Goal: Transaction & Acquisition: Purchase product/service

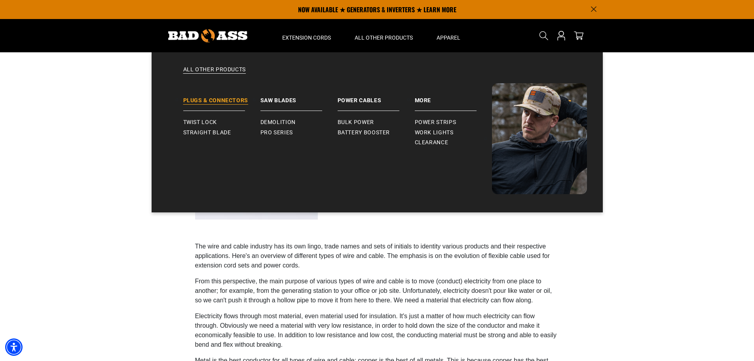
click at [233, 102] on link "Plugs & Connectors" at bounding box center [221, 97] width 77 height 28
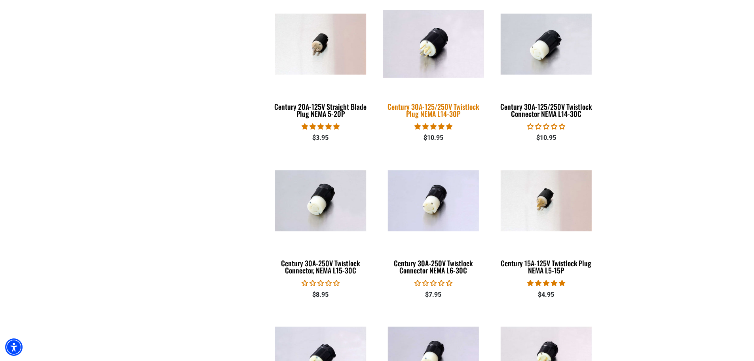
scroll to position [554, 0]
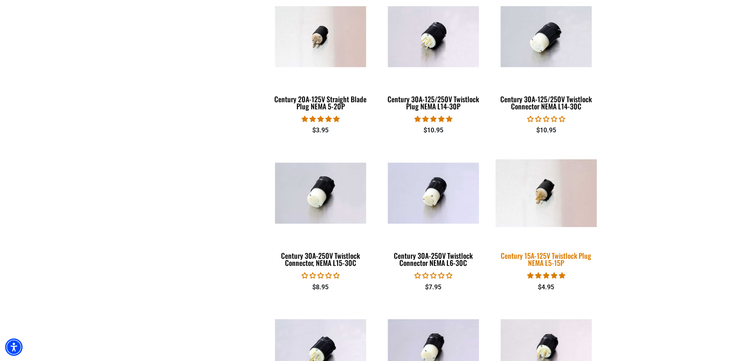
click at [546, 253] on div "Century 15A-125V Twistlock Plug NEMA L5-15P" at bounding box center [546, 259] width 101 height 14
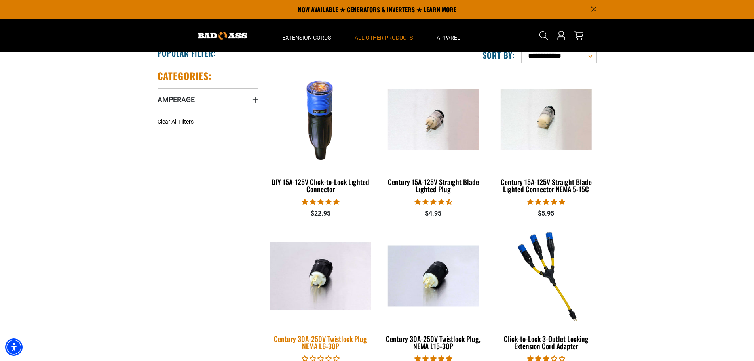
scroll to position [119, 0]
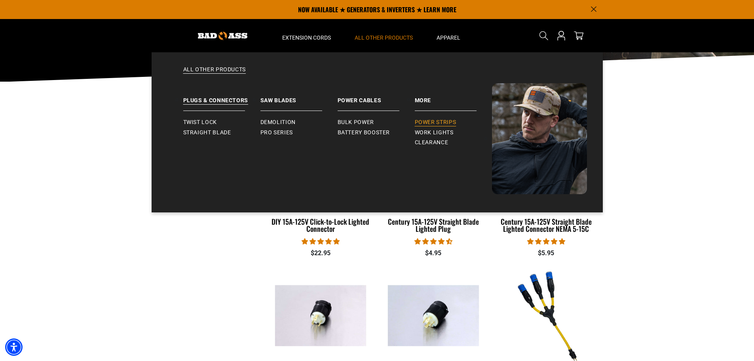
click at [449, 119] on span "Power Strips" at bounding box center [436, 122] width 42 height 7
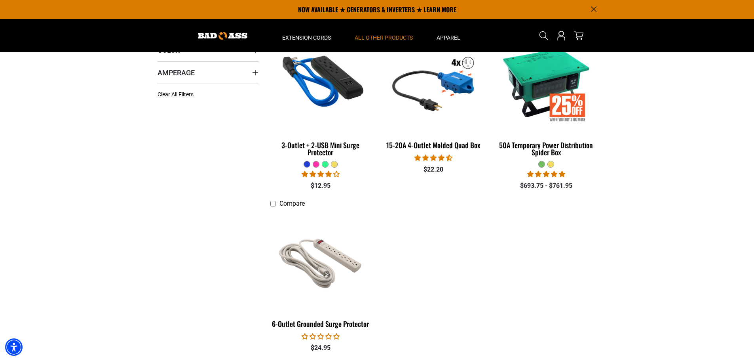
scroll to position [198, 0]
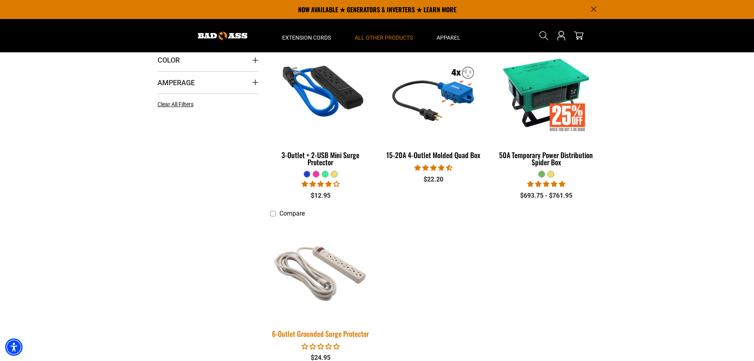
click at [353, 267] on img at bounding box center [320, 270] width 111 height 101
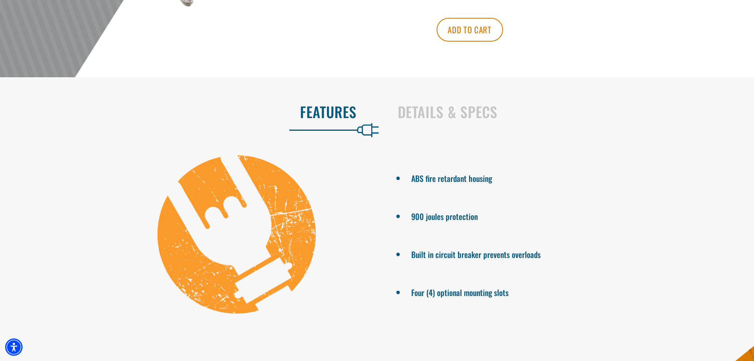
scroll to position [356, 0]
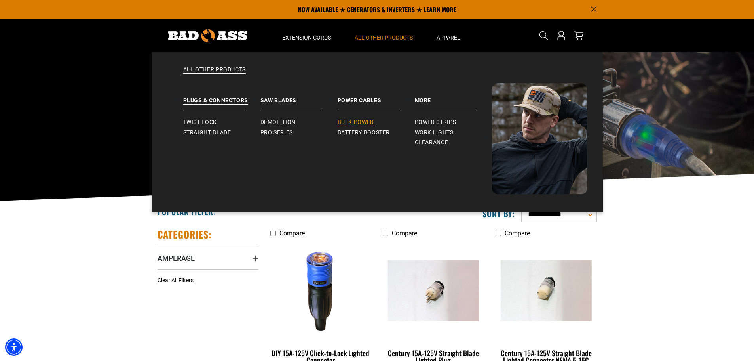
click at [370, 124] on span "Bulk Power" at bounding box center [356, 122] width 36 height 7
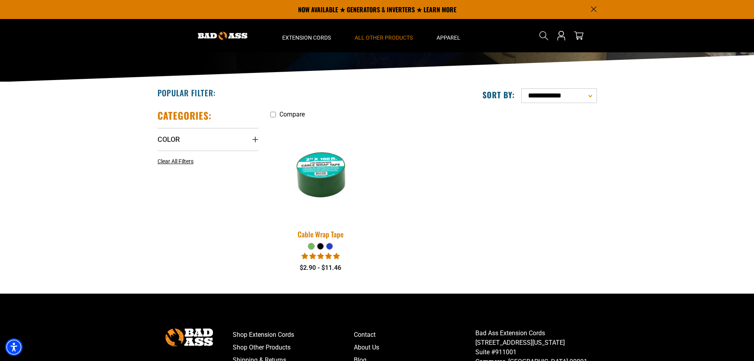
scroll to position [79, 0]
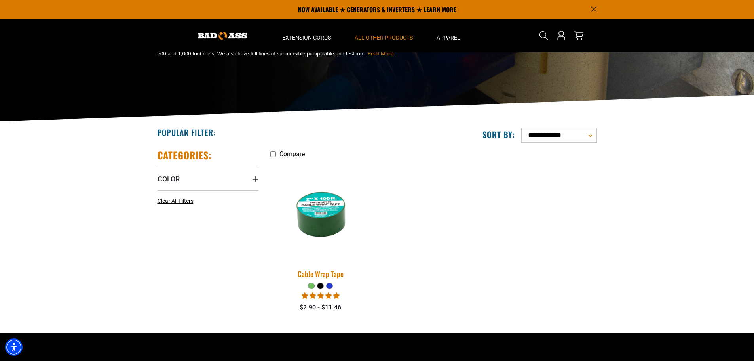
click at [317, 210] on img at bounding box center [320, 210] width 111 height 101
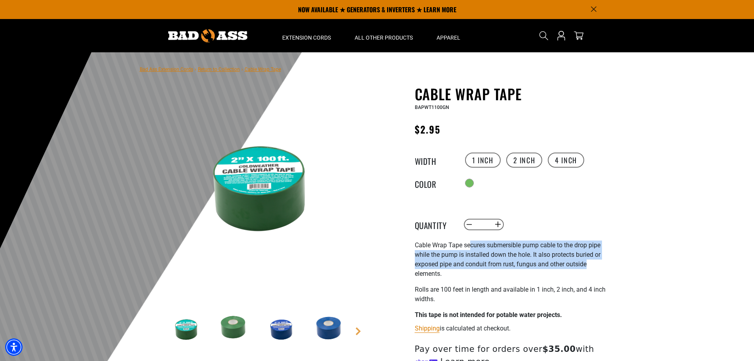
drag, startPoint x: 485, startPoint y: 249, endPoint x: 590, endPoint y: 271, distance: 107.3
click at [590, 271] on p "Cable Wrap Tape secures submersible pump cable to the drop pipe while the pump …" at bounding box center [512, 259] width 194 height 38
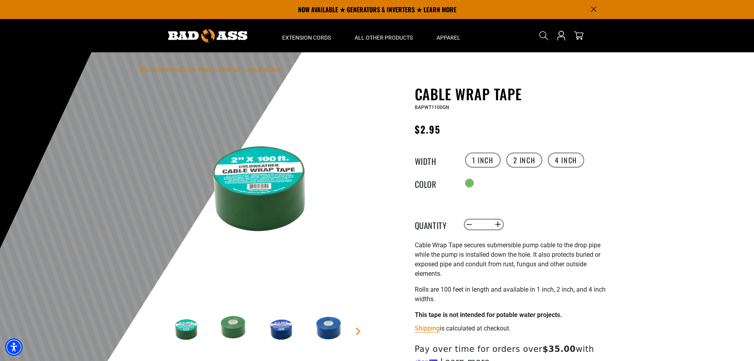
click at [594, 274] on p "Cable Wrap Tape secures submersible pump cable to the drop pipe while the pump …" at bounding box center [512, 259] width 194 height 38
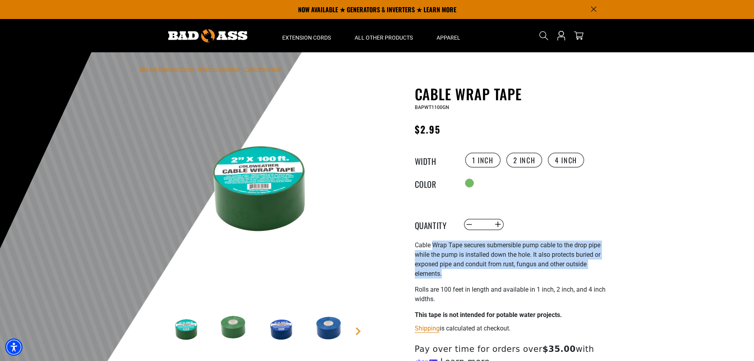
drag, startPoint x: 454, startPoint y: 275, endPoint x: 431, endPoint y: 239, distance: 41.6
click at [431, 239] on div "Cable Wrap Tape Cable Wrap Tape BAPWT1100GN Regular price $2.95 Regular price S…" at bounding box center [512, 274] width 194 height 377
click at [467, 246] on p "Cable Wrap Tape secures submersible pump cable to the drop pipe while the pump …" at bounding box center [512, 259] width 194 height 38
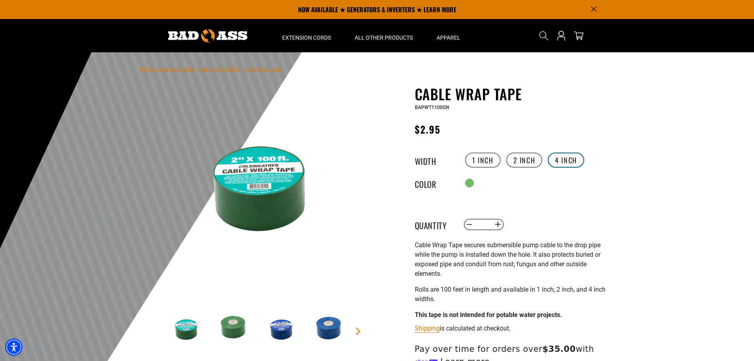
click at [566, 163] on label "4 inch" at bounding box center [566, 159] width 36 height 15
click at [477, 159] on label "1 inch" at bounding box center [483, 159] width 36 height 15
click at [357, 330] on link "Next" at bounding box center [358, 331] width 8 height 8
click at [357, 330] on main-product-gallery "1 of 8 Next" at bounding box center [259, 239] width 226 height 306
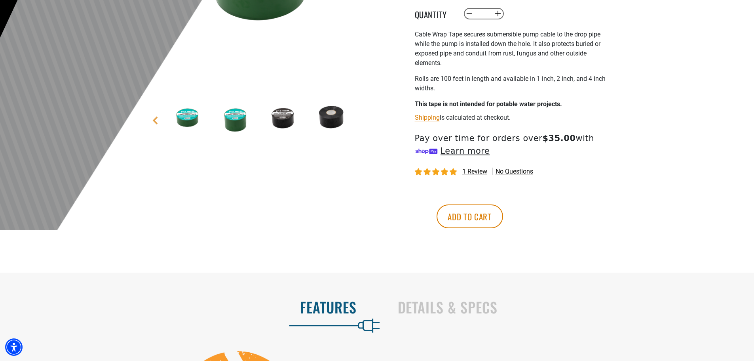
scroll to position [396, 0]
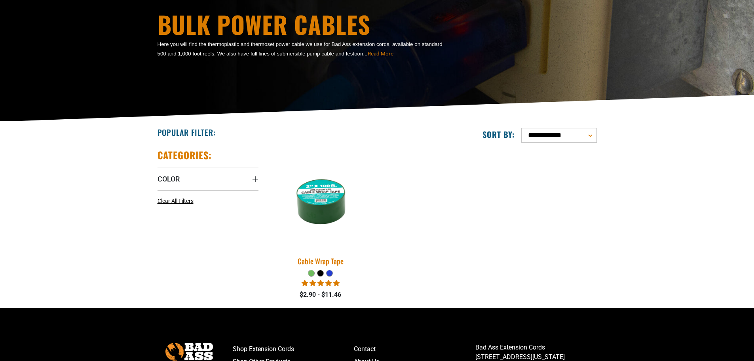
drag, startPoint x: 277, startPoint y: 169, endPoint x: 291, endPoint y: 157, distance: 18.8
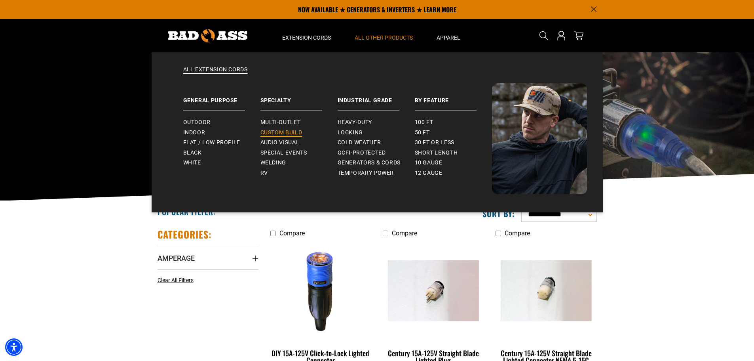
click at [294, 135] on span "Custom Build" at bounding box center [281, 132] width 42 height 7
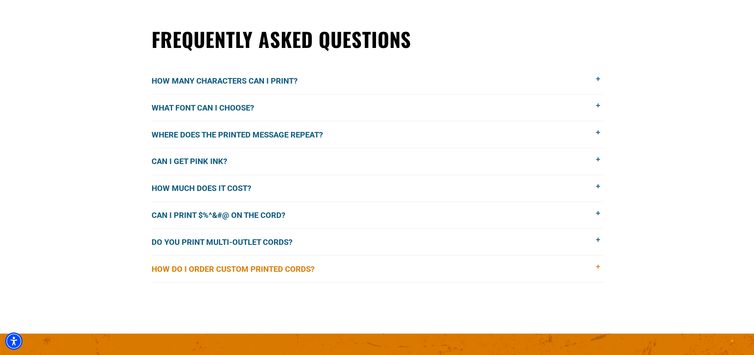
scroll to position [658, 0]
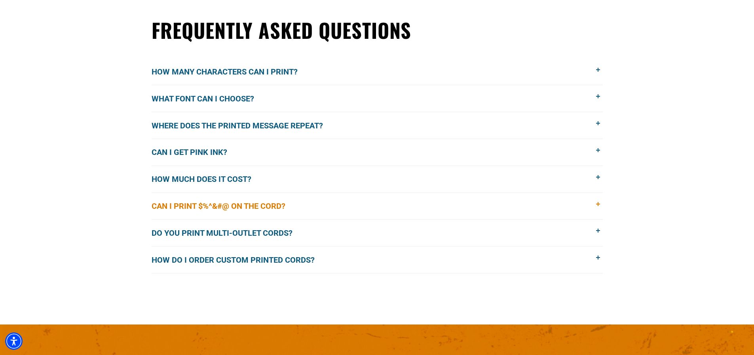
click at [302, 204] on button "Can I print $%^&#@ on the cord?" at bounding box center [377, 206] width 451 height 27
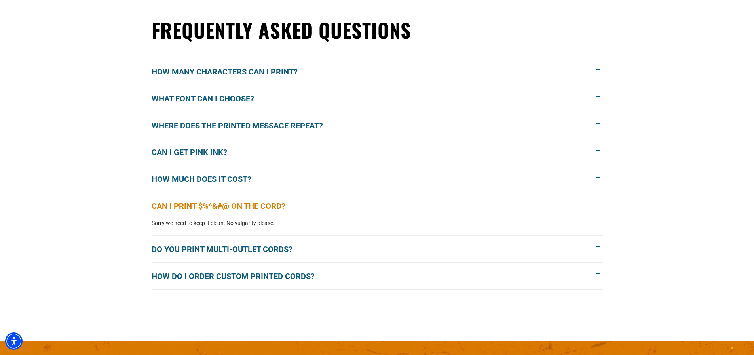
click at [270, 207] on span "Can I print $%^&#@ on the cord?" at bounding box center [225, 206] width 146 height 12
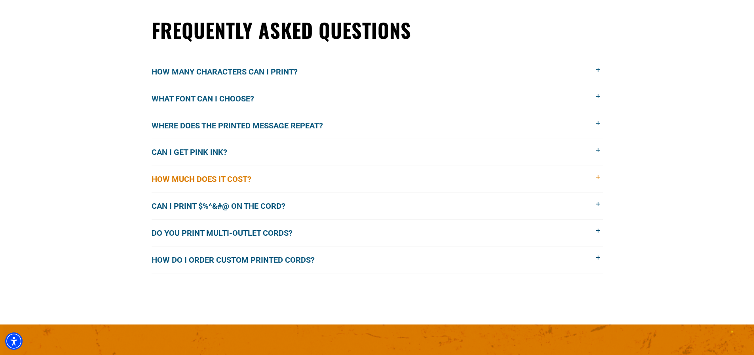
click at [271, 178] on button "How much does it cost?" at bounding box center [377, 179] width 451 height 27
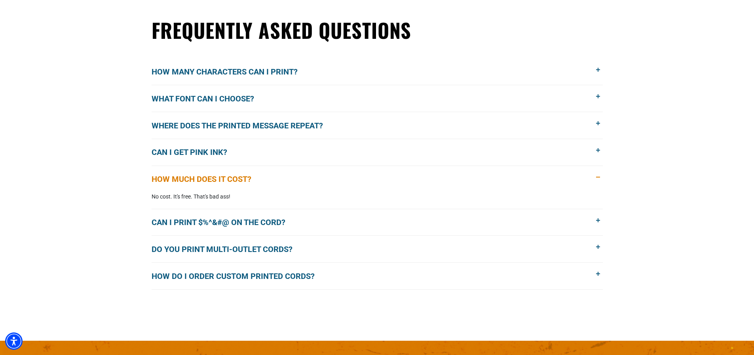
click at [267, 180] on button "How much does it cost?" at bounding box center [377, 179] width 451 height 27
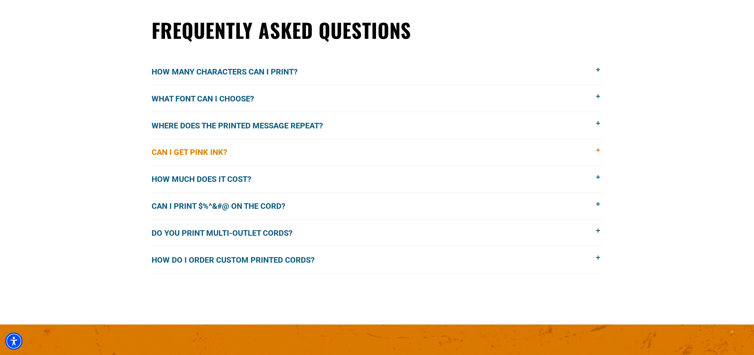
click at [277, 158] on button "Can I get pink ink?" at bounding box center [377, 152] width 451 height 27
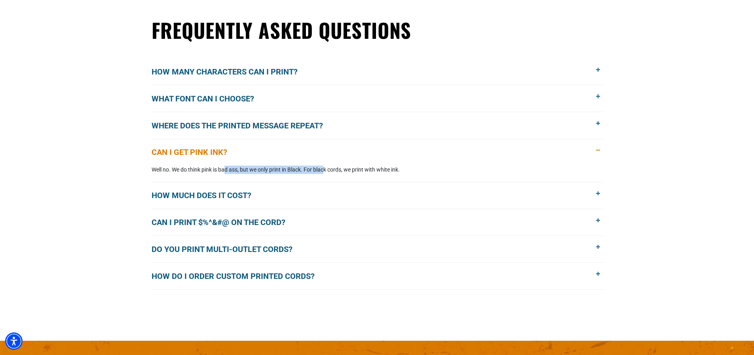
drag, startPoint x: 236, startPoint y: 167, endPoint x: 325, endPoint y: 166, distance: 88.3
click at [325, 166] on p "Well no. We do think pink is bad ass, but we only print in Black. For black cor…" at bounding box center [377, 169] width 451 height 8
click at [370, 179] on div "Well no. We do think pink is bad ass, but we only print in Black. For black cor…" at bounding box center [377, 173] width 451 height 16
drag, startPoint x: 443, startPoint y: 172, endPoint x: 210, endPoint y: 172, distance: 233.5
click at [210, 172] on p "Well no. We do think pink is bad ass, but we only print in Black. For black cor…" at bounding box center [377, 169] width 451 height 8
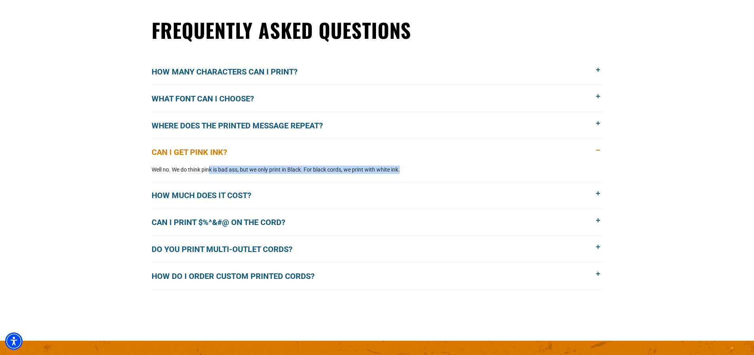
click at [228, 169] on p "Well no. We do think pink is bad ass, but we only print in Black. For black cor…" at bounding box center [377, 169] width 451 height 8
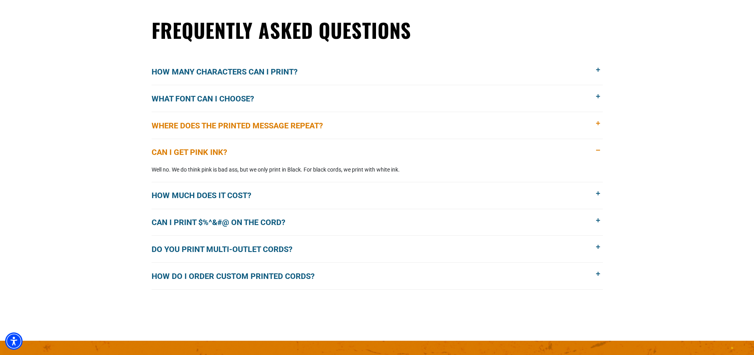
click at [300, 124] on span "Where does the printed message repeat?" at bounding box center [243, 126] width 183 height 12
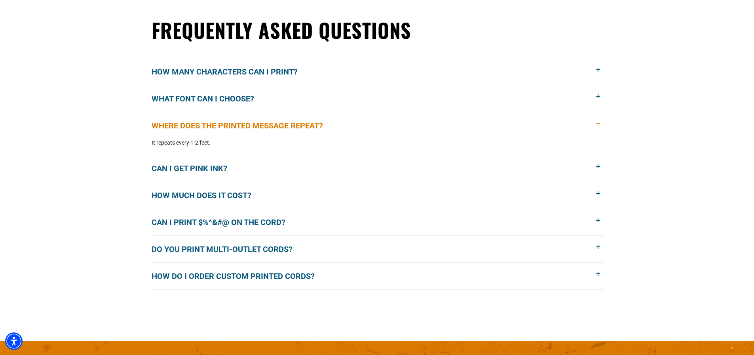
click at [246, 129] on span "Where does the printed message repeat?" at bounding box center [243, 126] width 183 height 12
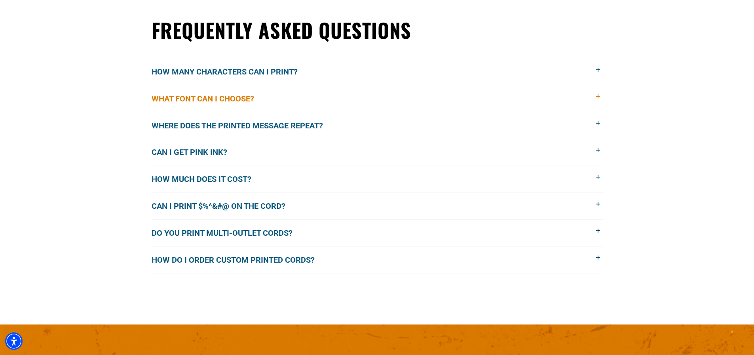
click at [283, 96] on button "What font can I choose?" at bounding box center [377, 98] width 451 height 27
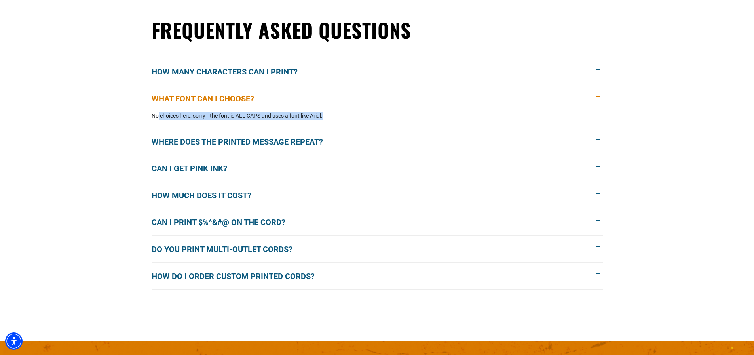
drag, startPoint x: 157, startPoint y: 116, endPoint x: 333, endPoint y: 117, distance: 176.2
click at [327, 117] on p "No choices here, sorry-- the font is ALL CAPS and uses a font like Arial." at bounding box center [377, 116] width 451 height 8
click at [338, 116] on p "No choices here, sorry-- the font is ALL CAPS and uses a font like Arial." at bounding box center [377, 116] width 451 height 8
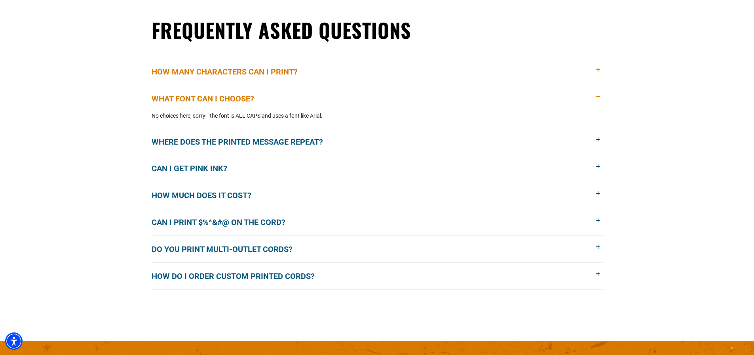
click at [273, 75] on span "How many characters can I print?" at bounding box center [231, 72] width 158 height 12
click at [249, 65] on button "How many characters can I print?" at bounding box center [377, 72] width 451 height 27
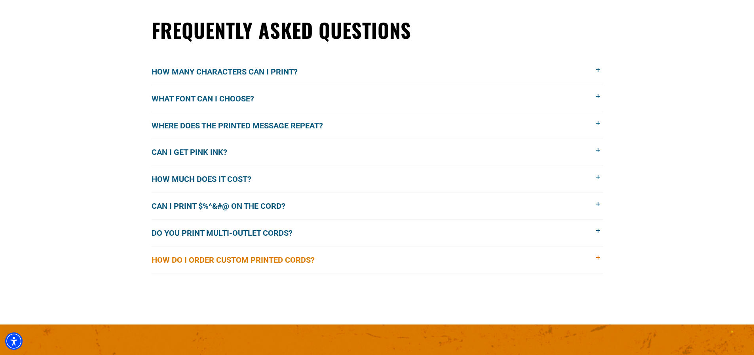
click at [284, 264] on span "How do I order custom printed cords?" at bounding box center [239, 260] width 175 height 12
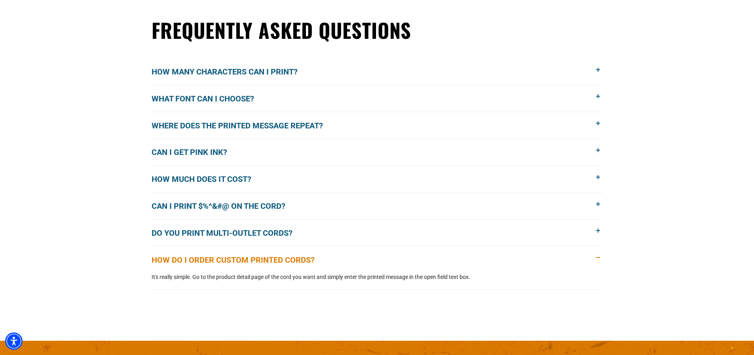
drag, startPoint x: 199, startPoint y: 265, endPoint x: 417, endPoint y: 297, distance: 220.5
click at [414, 296] on div "Frequently Asked Questions How many characters can I print? 80 alpha/numeric ch…" at bounding box center [377, 153] width 451 height 323
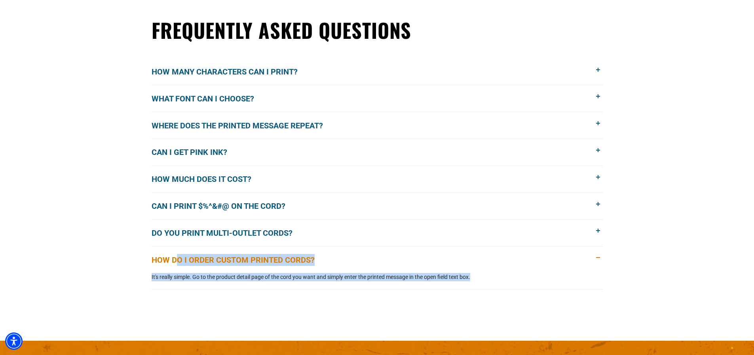
drag, startPoint x: 488, startPoint y: 273, endPoint x: 143, endPoint y: 266, distance: 345.2
click at [147, 266] on div "Frequently Asked Questions How many characters can I print? 80 alpha/numeric ch…" at bounding box center [377, 153] width 754 height 323
click at [153, 305] on div "Frequently Asked Questions How many characters can I print? 80 alpha/numeric ch…" at bounding box center [377, 153] width 451 height 323
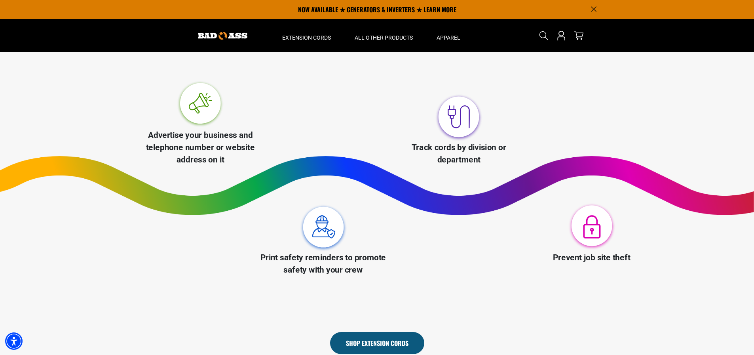
scroll to position [0, 0]
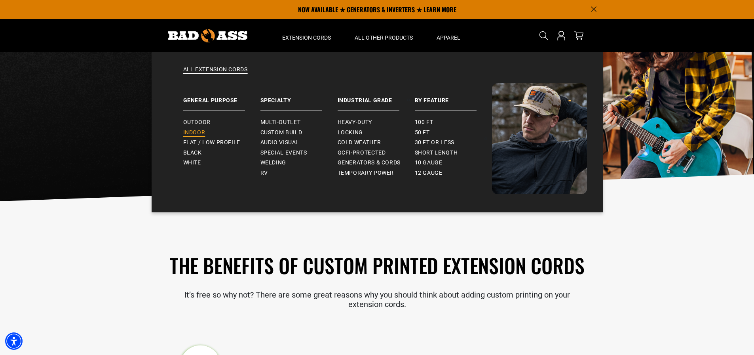
click at [200, 128] on link "Indoor" at bounding box center [221, 132] width 77 height 10
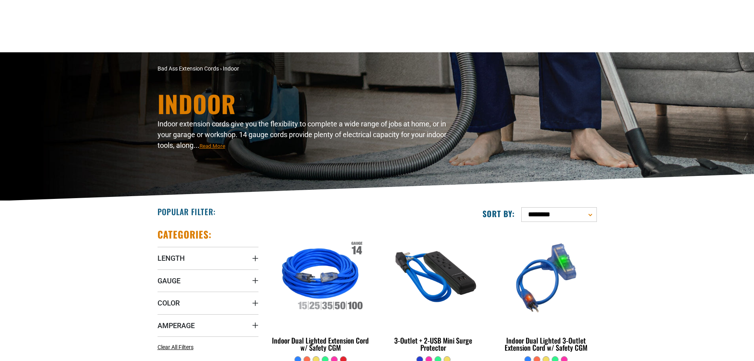
scroll to position [158, 0]
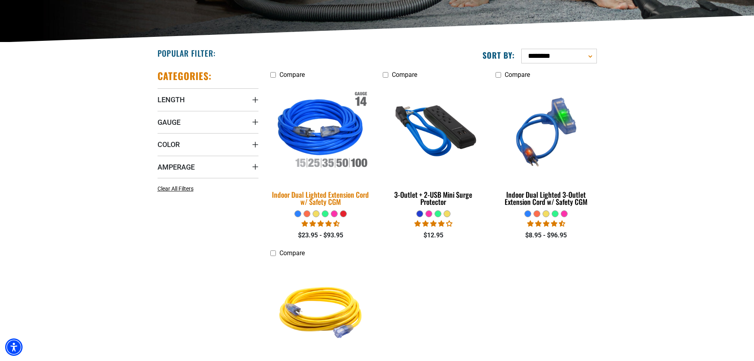
click at [333, 141] on img at bounding box center [320, 131] width 111 height 101
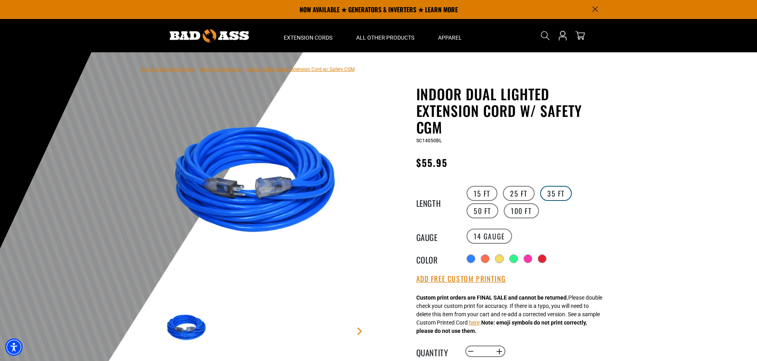
click at [561, 196] on label "35 FT" at bounding box center [556, 193] width 32 height 15
click at [498, 203] on label "50 FT" at bounding box center [483, 210] width 32 height 15
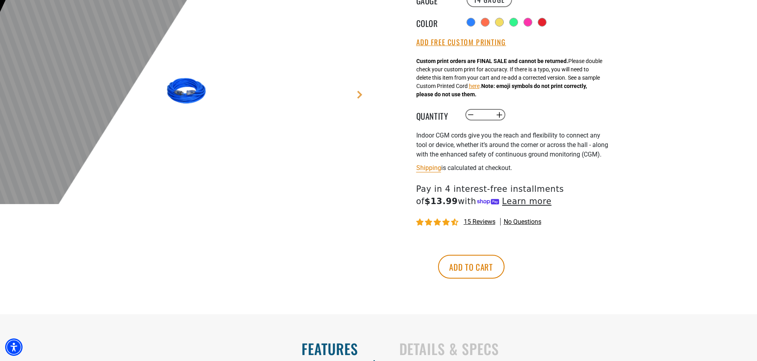
scroll to position [238, 0]
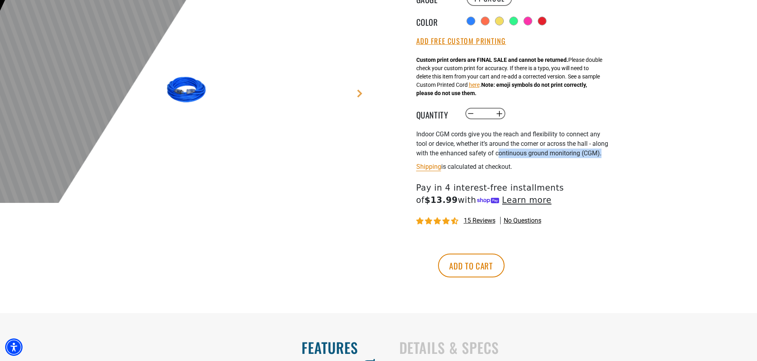
drag, startPoint x: 515, startPoint y: 151, endPoint x: 574, endPoint y: 164, distance: 59.9
click at [574, 158] on div "Indoor CGM cords give you the reach and flexibility to connect any tool or devi…" at bounding box center [513, 143] width 194 height 29
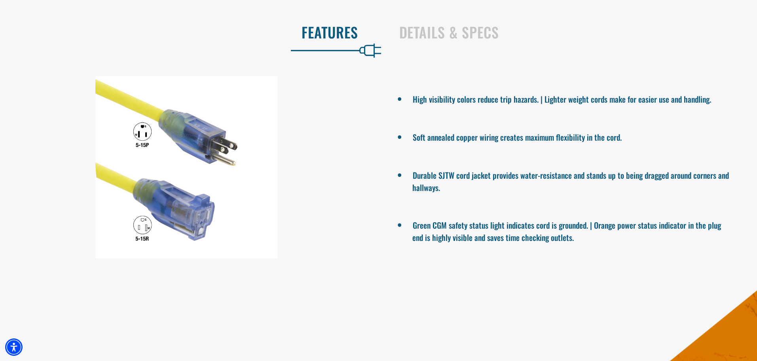
scroll to position [554, 0]
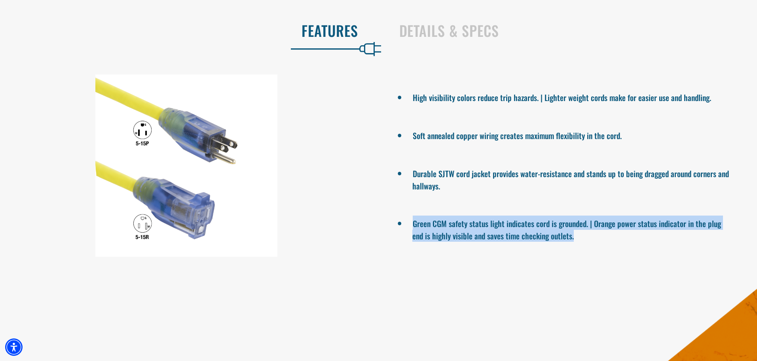
drag, startPoint x: 586, startPoint y: 253, endPoint x: 414, endPoint y: 234, distance: 173.2
click at [414, 234] on ul "High visibility colors reduce trip hazards. | Lighter weight cords make for eas…" at bounding box center [571, 165] width 373 height 182
click at [569, 241] on li "Green CGM safety status light indicates cord is grounded. | Orange power status…" at bounding box center [570, 228] width 317 height 26
click at [589, 241] on li "Green CGM safety status light indicates cord is grounded. | Orange power status…" at bounding box center [570, 228] width 317 height 26
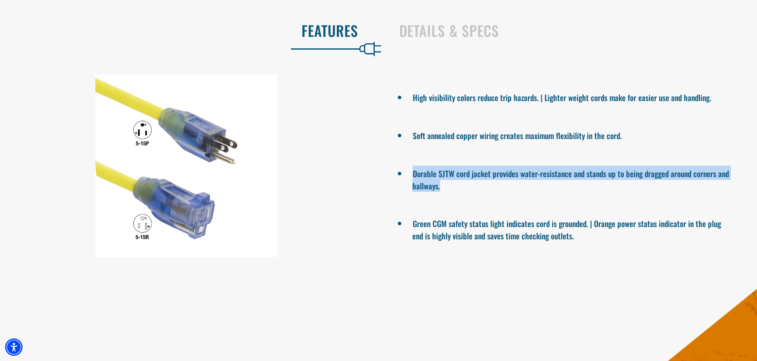
drag, startPoint x: 411, startPoint y: 182, endPoint x: 470, endPoint y: 194, distance: 60.1
click at [470, 192] on li "Durable SJTW cord jacket provides water-resistance and stands up to being dragg…" at bounding box center [570, 178] width 317 height 26
click at [469, 192] on li "Durable SJTW cord jacket provides water-resistance and stands up to being dragg…" at bounding box center [570, 178] width 317 height 26
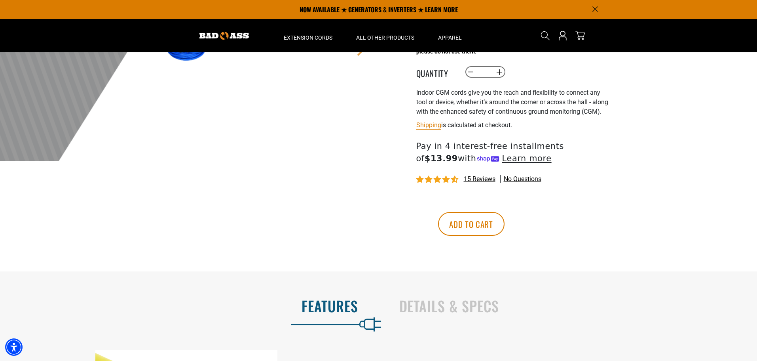
scroll to position [0, 0]
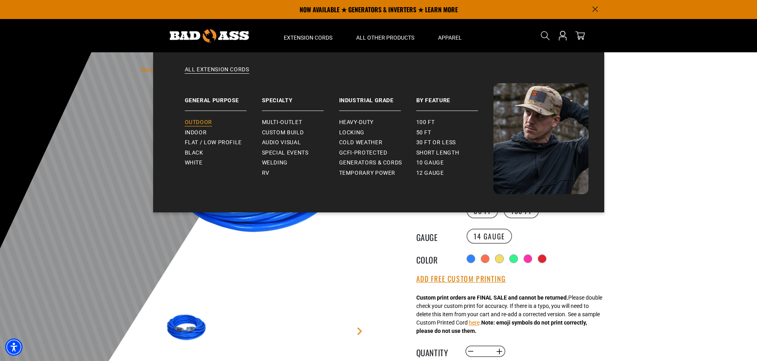
click at [207, 124] on span "Outdoor" at bounding box center [198, 122] width 27 height 7
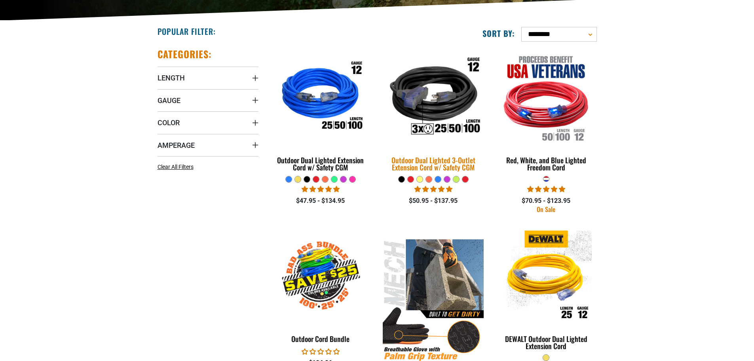
scroll to position [198, 0]
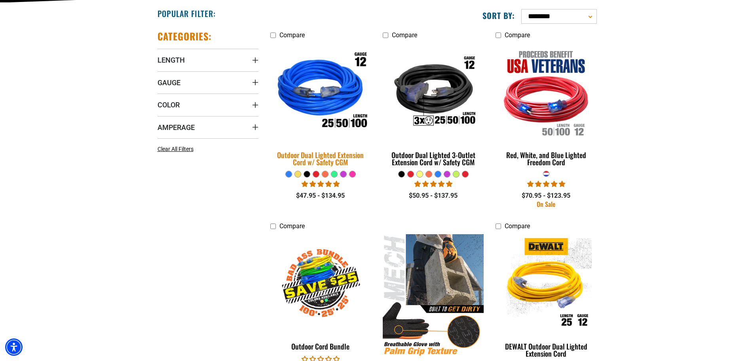
click at [359, 158] on div "Outdoor Dual Lighted Extension Cord w/ Safety CGM" at bounding box center [320, 158] width 101 height 14
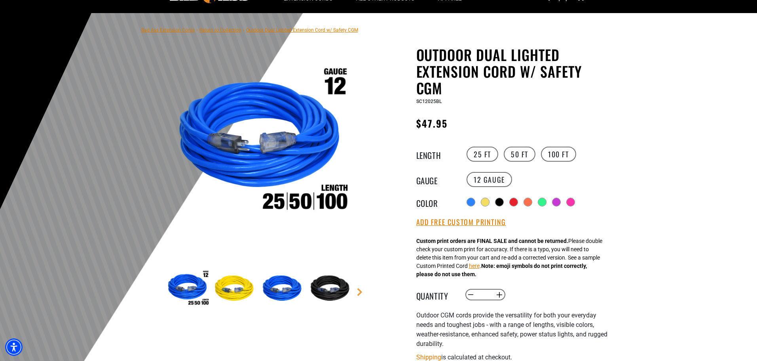
scroll to position [40, 0]
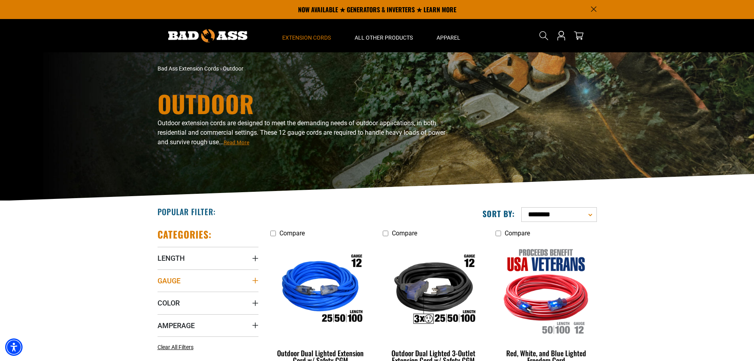
drag, startPoint x: 255, startPoint y: 277, endPoint x: 250, endPoint y: 280, distance: 5.4
click at [255, 276] on summary "Gauge" at bounding box center [208, 280] width 101 height 22
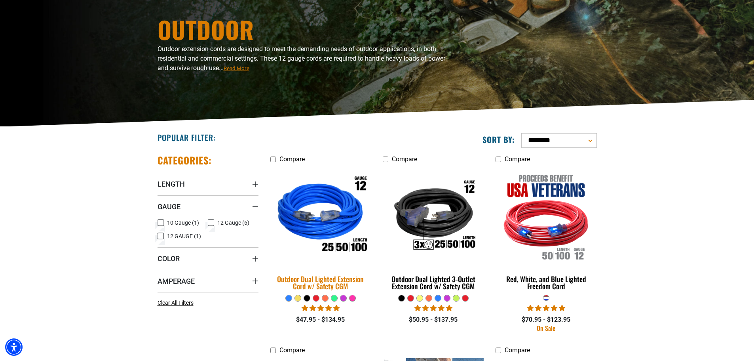
scroll to position [79, 0]
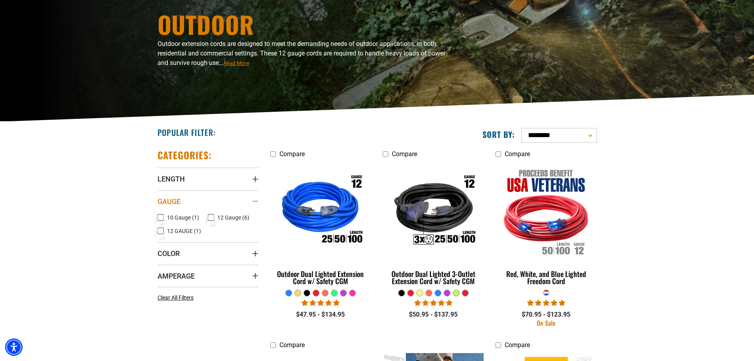
click at [253, 196] on summary "Gauge" at bounding box center [208, 201] width 101 height 22
click at [256, 249] on icon "Amperage" at bounding box center [255, 246] width 6 height 6
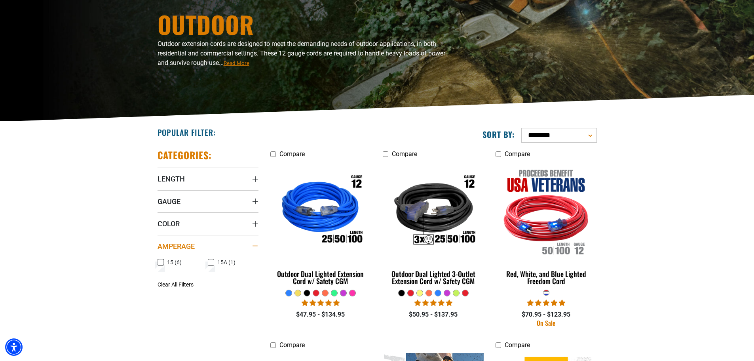
click at [256, 249] on div "Amperage" at bounding box center [255, 246] width 6 height 6
click at [256, 249] on icon "Amperage" at bounding box center [255, 246] width 6 height 6
click at [256, 248] on div "Amperage" at bounding box center [255, 246] width 6 height 6
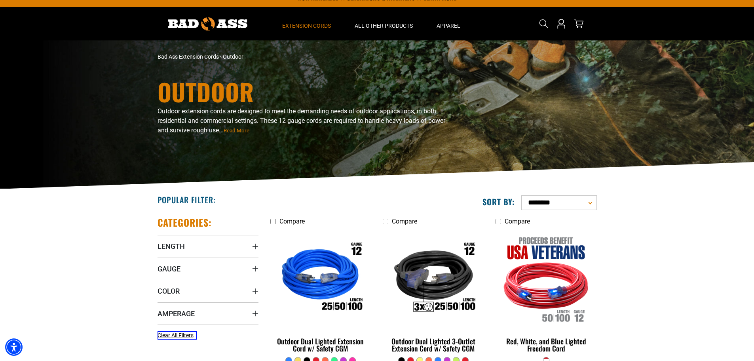
scroll to position [0, 0]
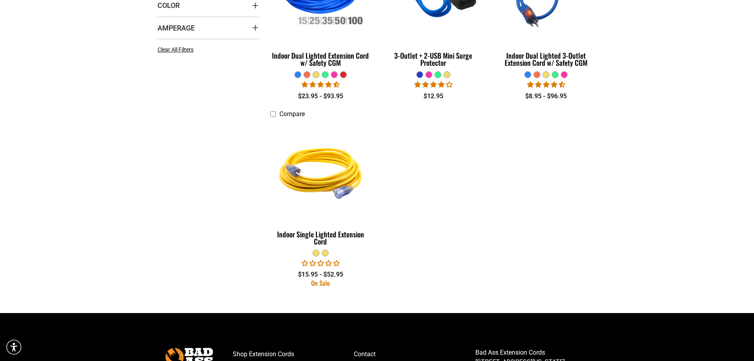
scroll to position [317, 0]
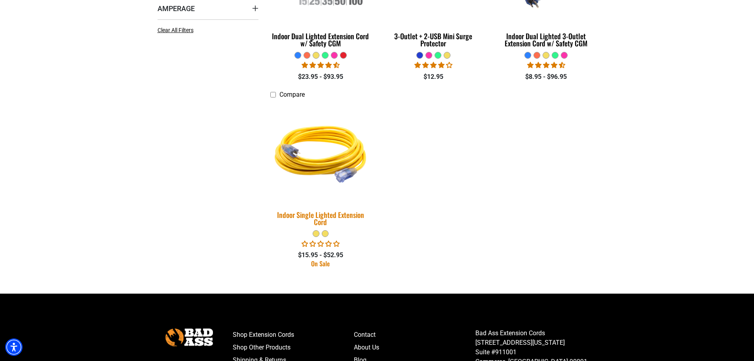
click at [336, 222] on div "Indoor Single Lighted Extension Cord" at bounding box center [320, 218] width 101 height 14
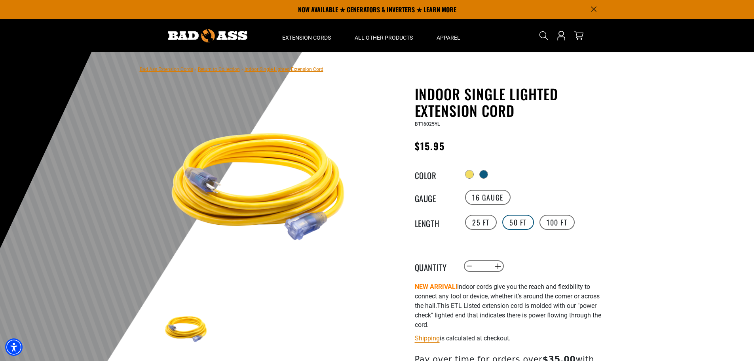
click at [521, 219] on label "50 FT" at bounding box center [518, 222] width 32 height 15
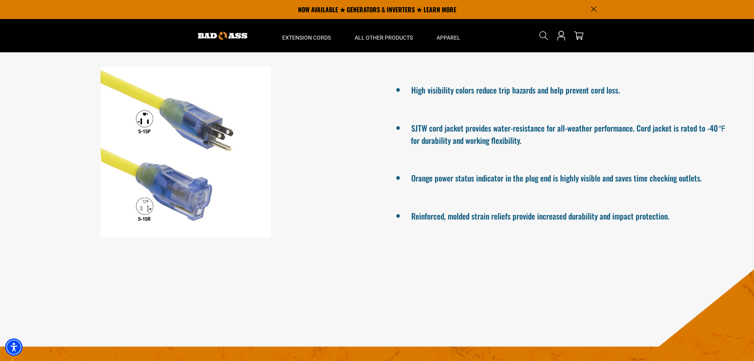
scroll to position [435, 0]
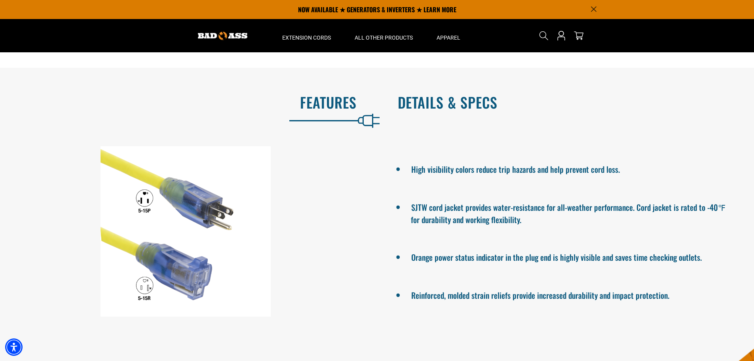
click at [474, 104] on h2 "Details & Specs" at bounding box center [568, 102] width 340 height 17
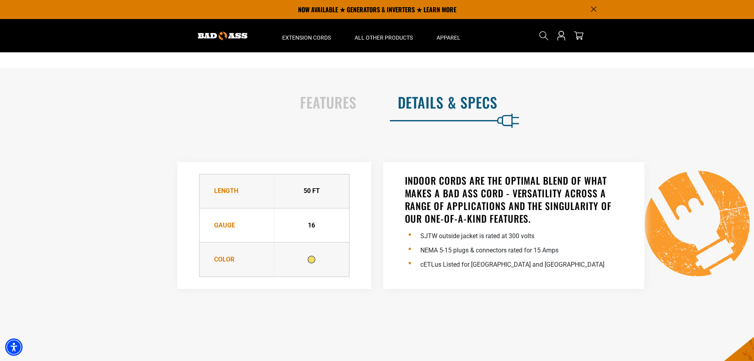
click at [593, 135] on div "Features Details & Specs High visibility colors reduce trip hazards and help pr…" at bounding box center [377, 198] width 754 height 223
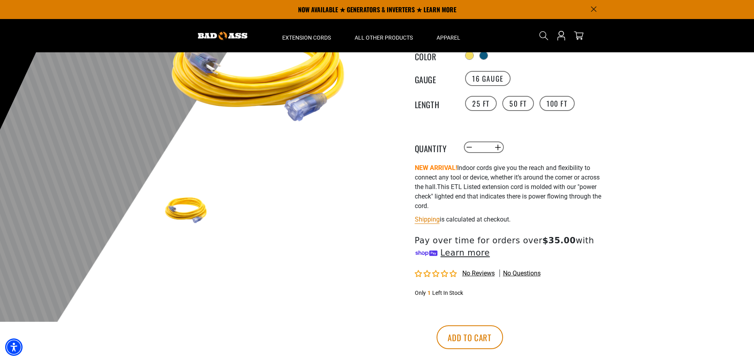
scroll to position [0, 0]
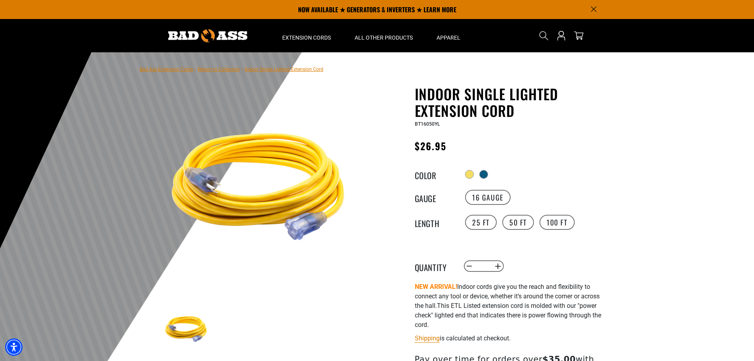
drag, startPoint x: 458, startPoint y: 142, endPoint x: 419, endPoint y: 142, distance: 38.8
click at [419, 142] on div "Regular price $26.95 Regular price Sale price 26.95 Unit price / per Sale Sold …" at bounding box center [512, 148] width 194 height 20
click at [455, 143] on div "Regular price $26.95 Regular price Sale price 26.95 Unit price / per Sale Sold …" at bounding box center [512, 148] width 194 height 20
